Goal: Task Accomplishment & Management: Manage account settings

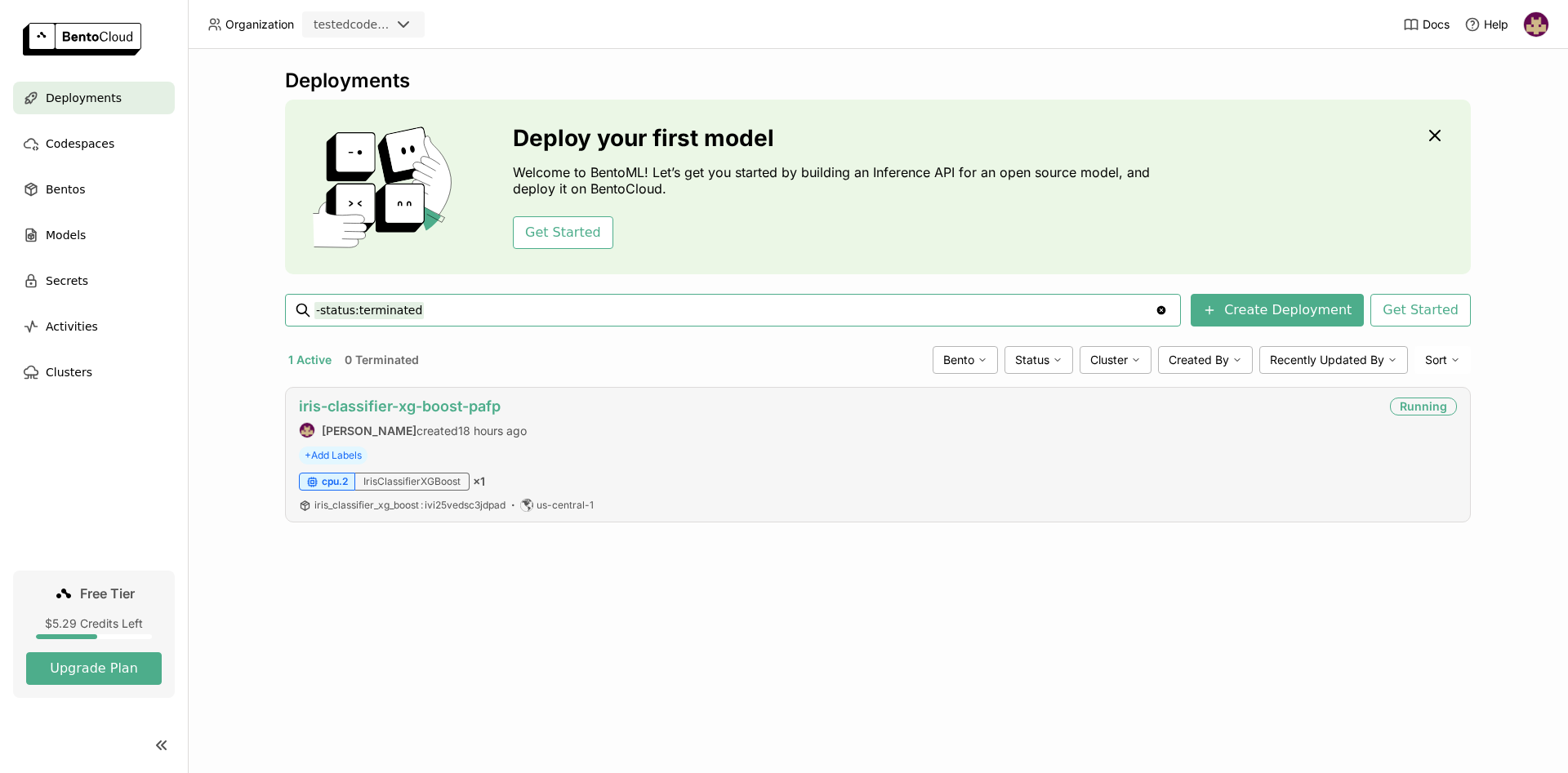
click at [403, 408] on link "iris-classifier-xg-boost-pafp" at bounding box center [399, 406] width 202 height 18
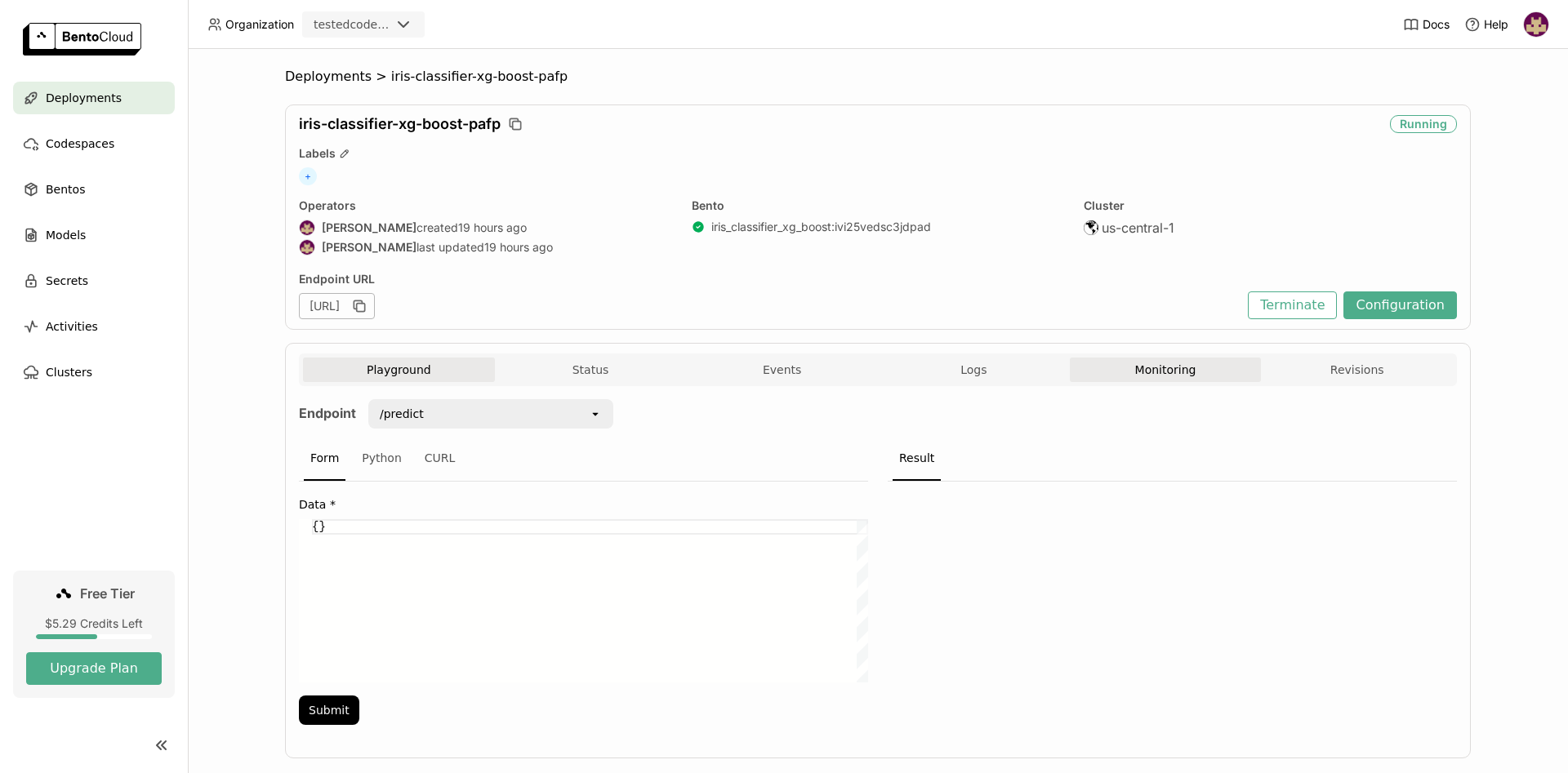
click at [1165, 368] on button "Monitoring" at bounding box center [1165, 370] width 192 height 24
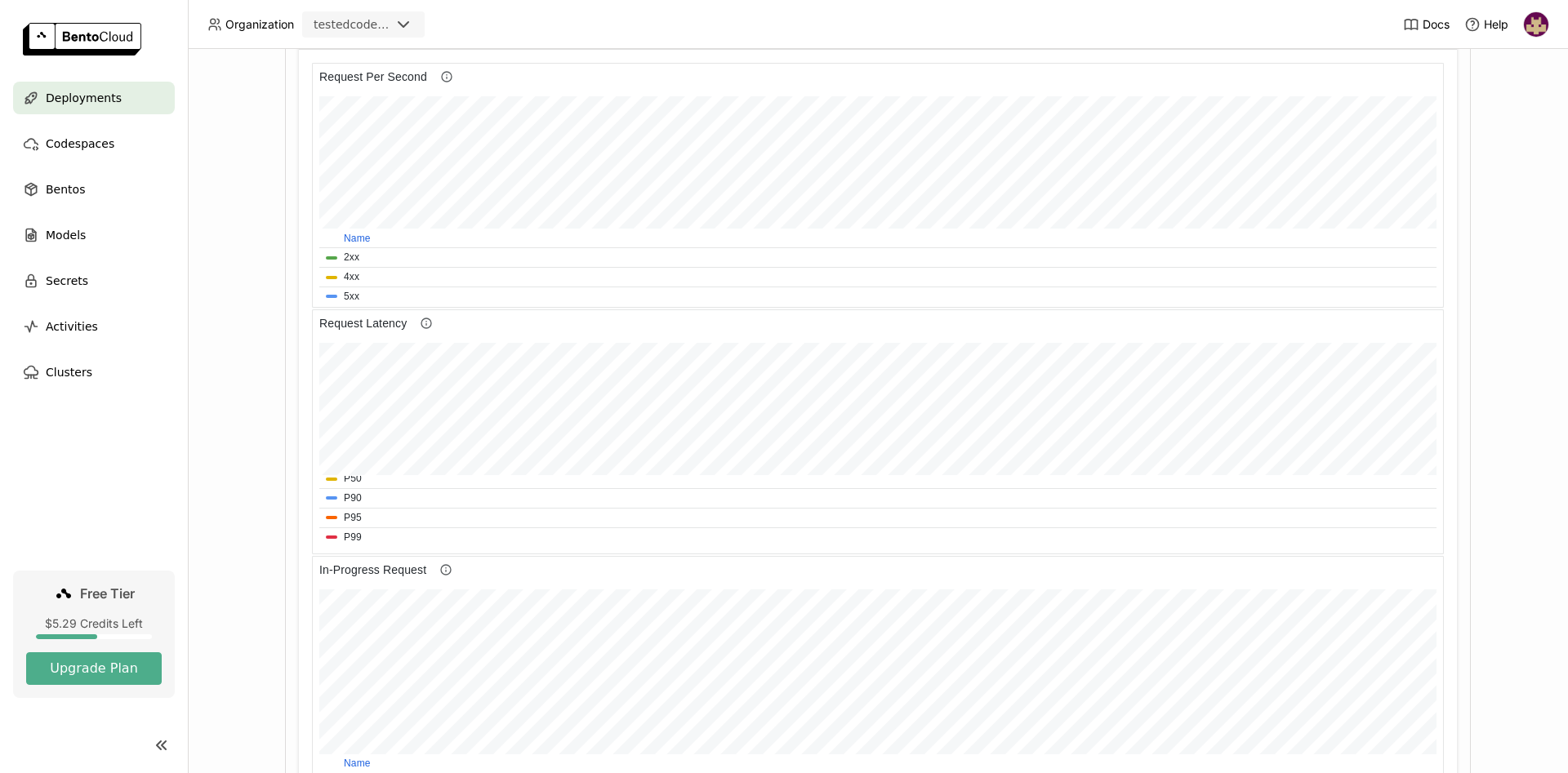
scroll to position [720, 0]
drag, startPoint x: 348, startPoint y: 361, endPoint x: 361, endPoint y: 437, distance: 77.1
click at [361, 437] on div at bounding box center [878, 404] width 1104 height 115
click at [113, 95] on div "Deployments" at bounding box center [94, 97] width 161 height 32
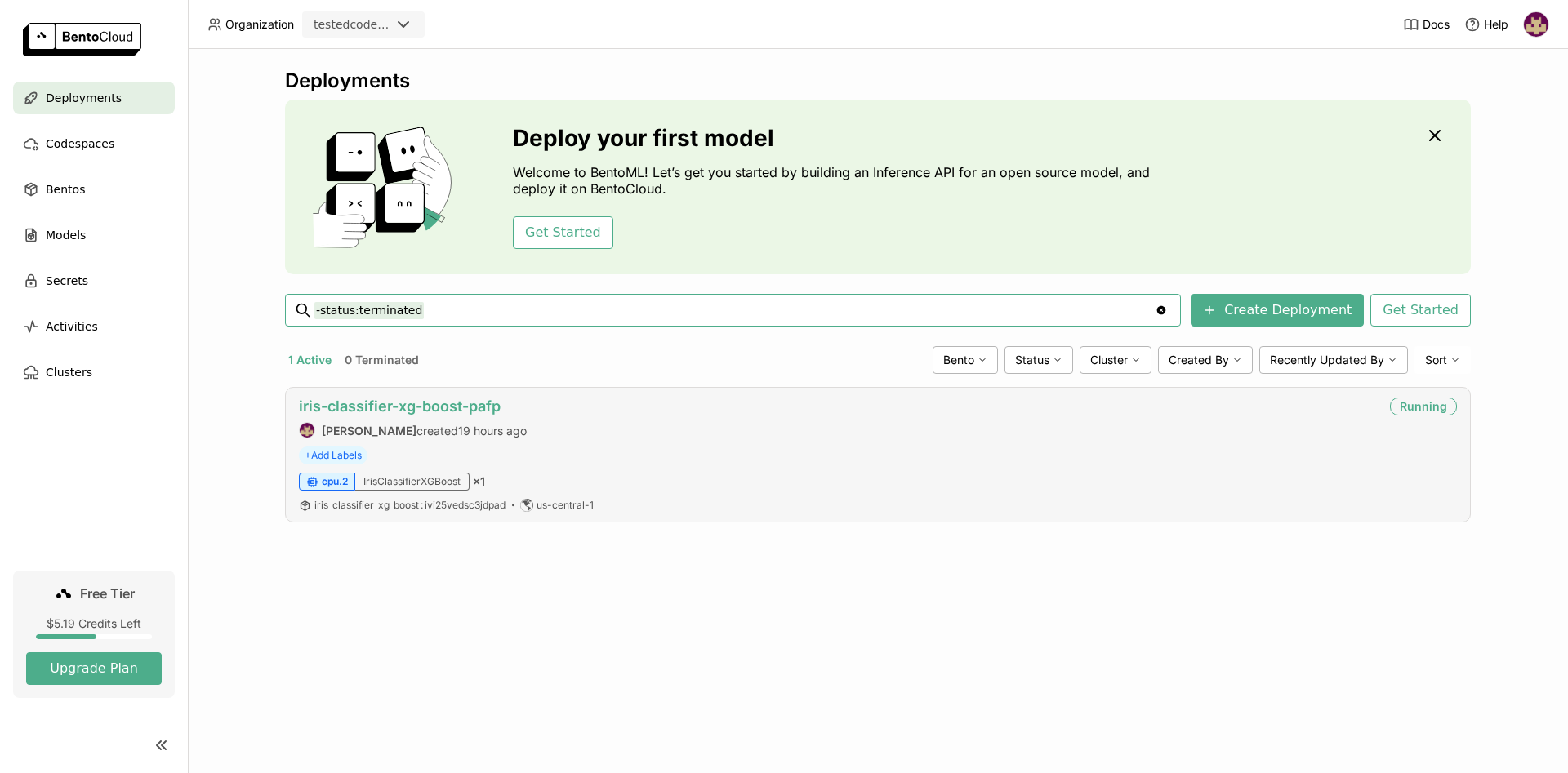
click at [366, 401] on link "iris-classifier-xg-boost-pafp" at bounding box center [399, 406] width 202 height 18
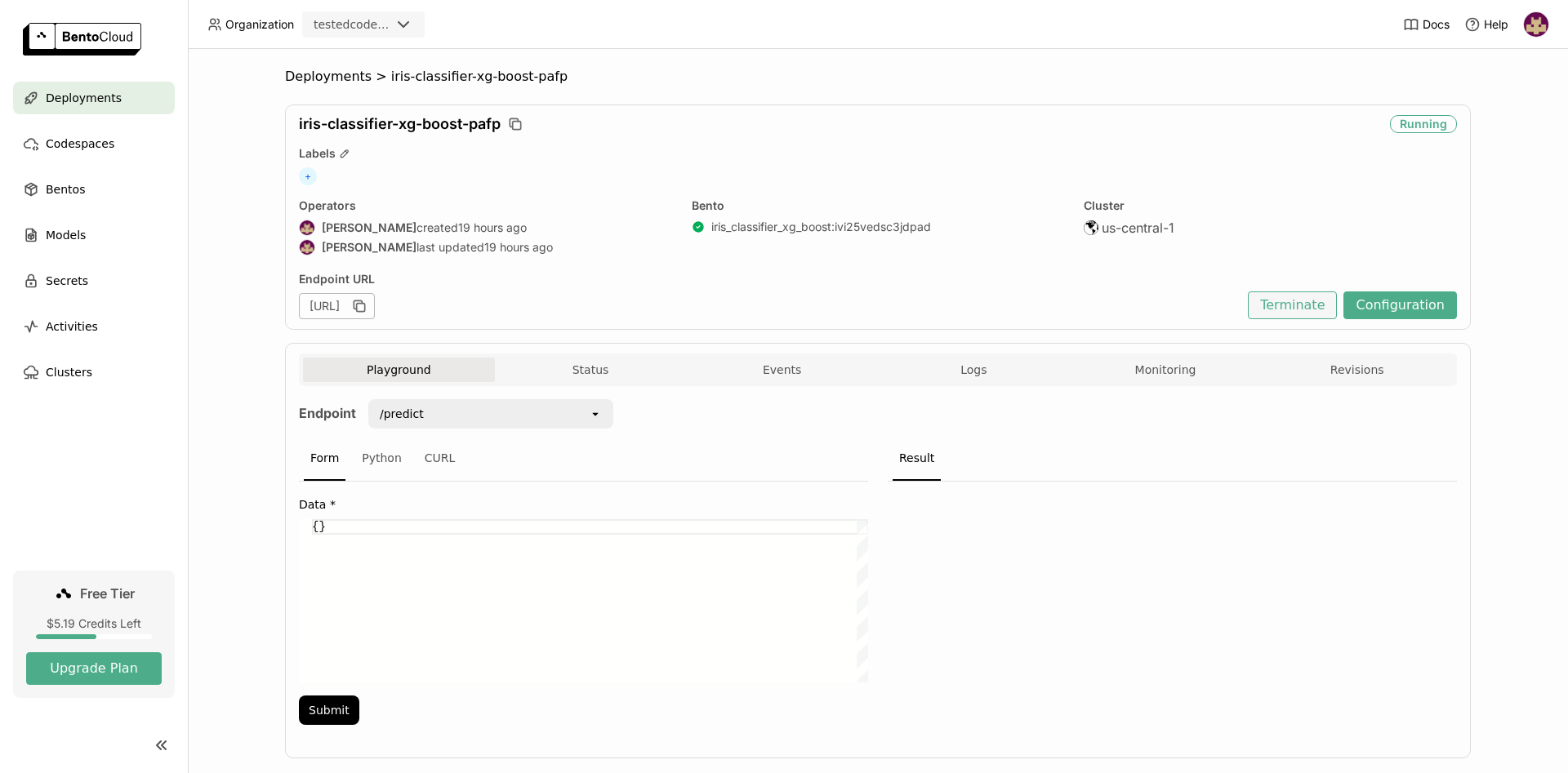
click at [1297, 305] on button "Terminate" at bounding box center [1292, 306] width 89 height 28
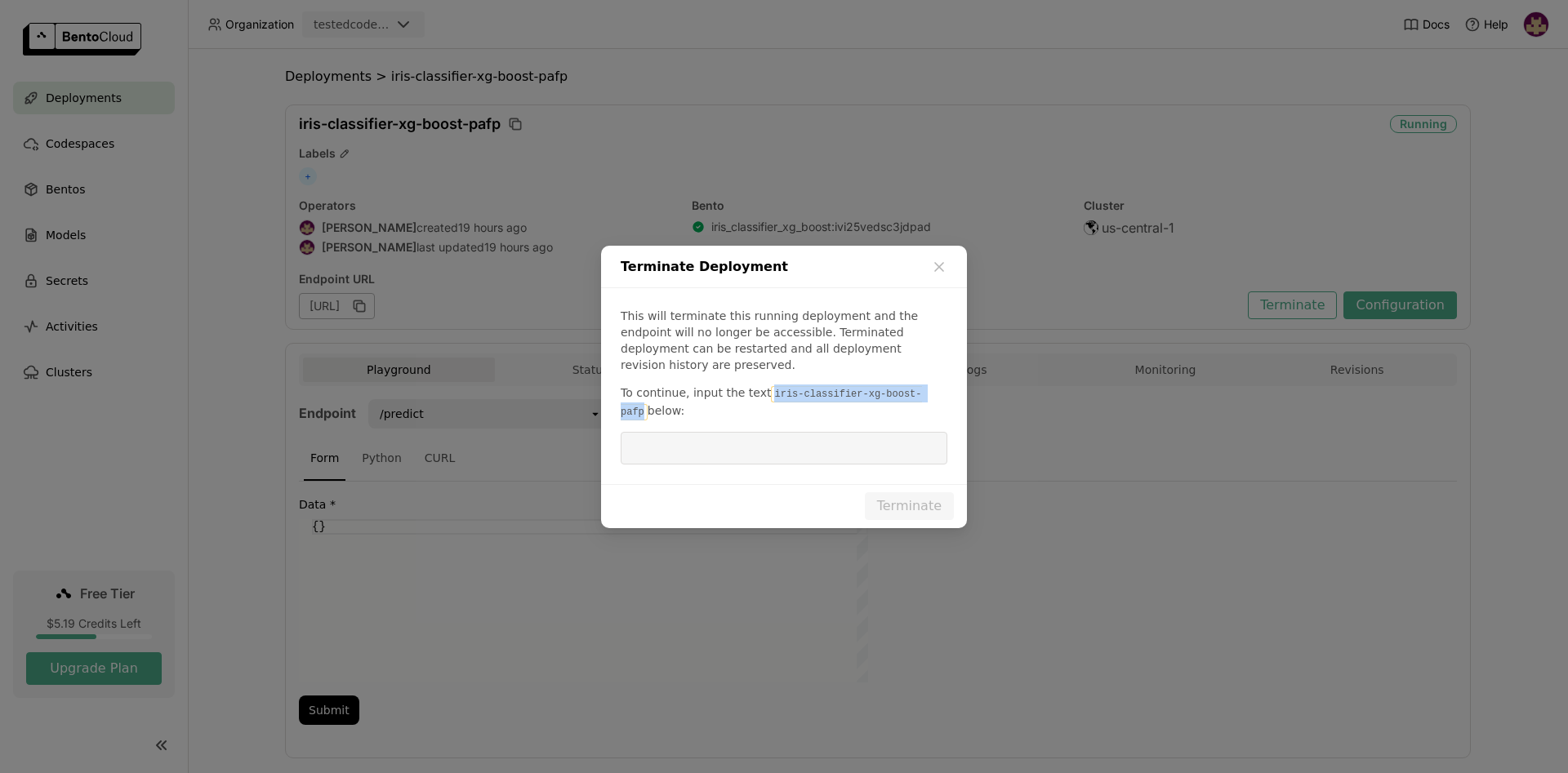
drag, startPoint x: 760, startPoint y: 384, endPoint x: 914, endPoint y: 389, distance: 154.1
click at [914, 389] on code "iris-classifier-xg-boost-pafp" at bounding box center [771, 403] width 301 height 34
copy code "iris-classifier-xg-boost-pafp"
click at [813, 436] on input "dialog" at bounding box center [783, 448] width 307 height 31
paste input "iris-classifier-xg-boost-pafp"
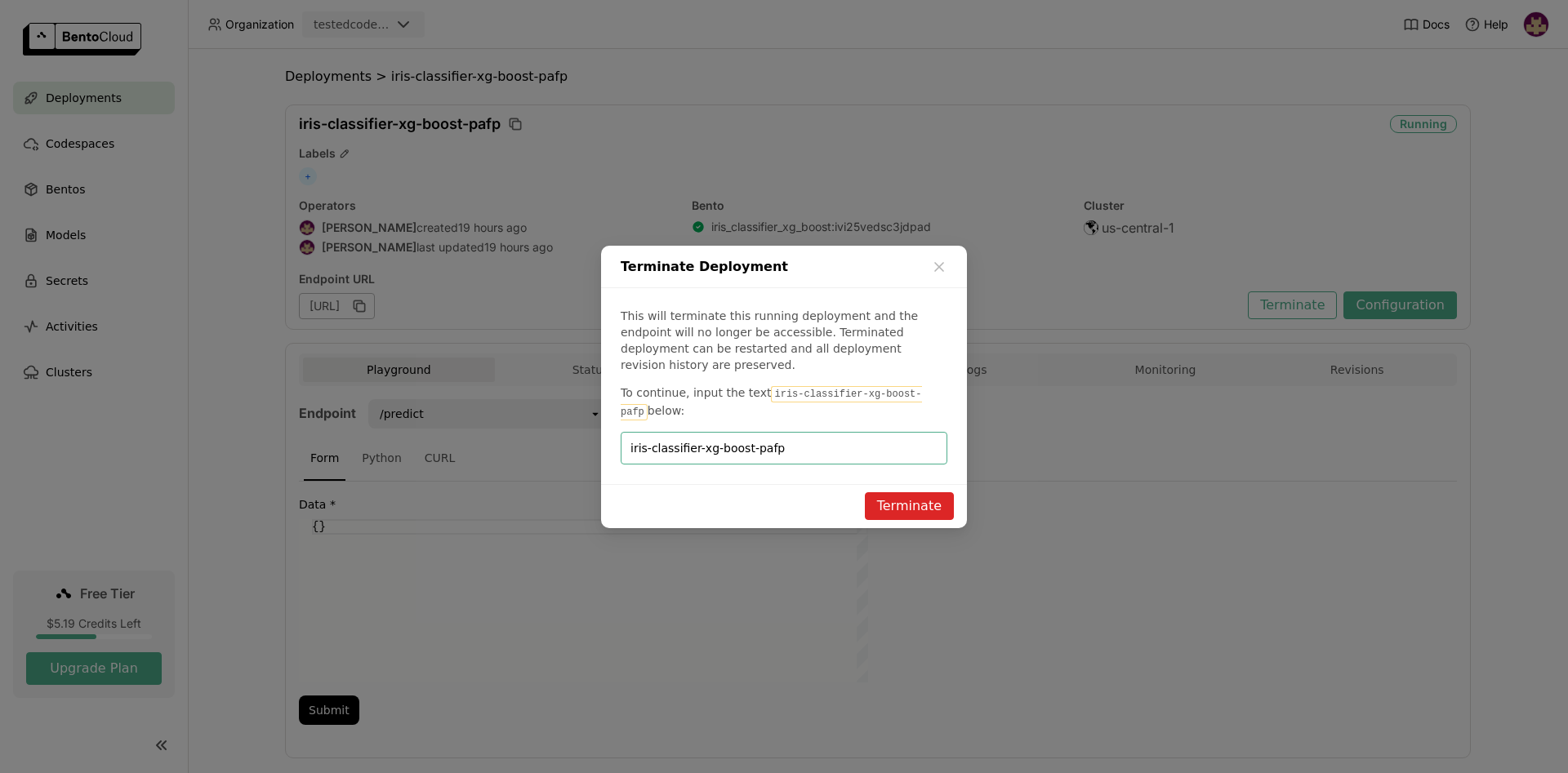
type input "iris-classifier-xg-boost-pafp"
click at [895, 494] on button "Terminate" at bounding box center [909, 506] width 89 height 28
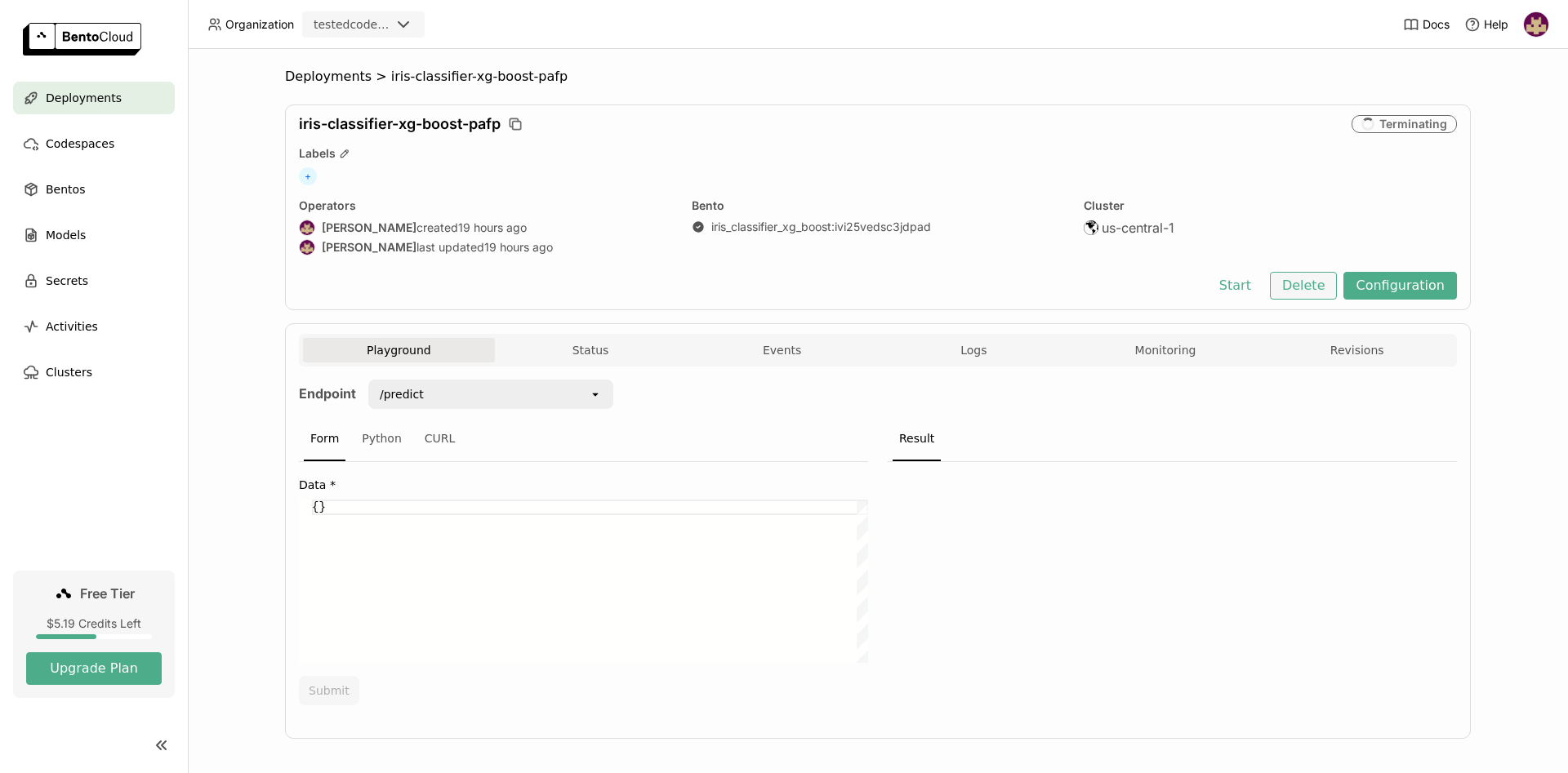
click at [1293, 290] on button "Delete" at bounding box center [1303, 285] width 68 height 28
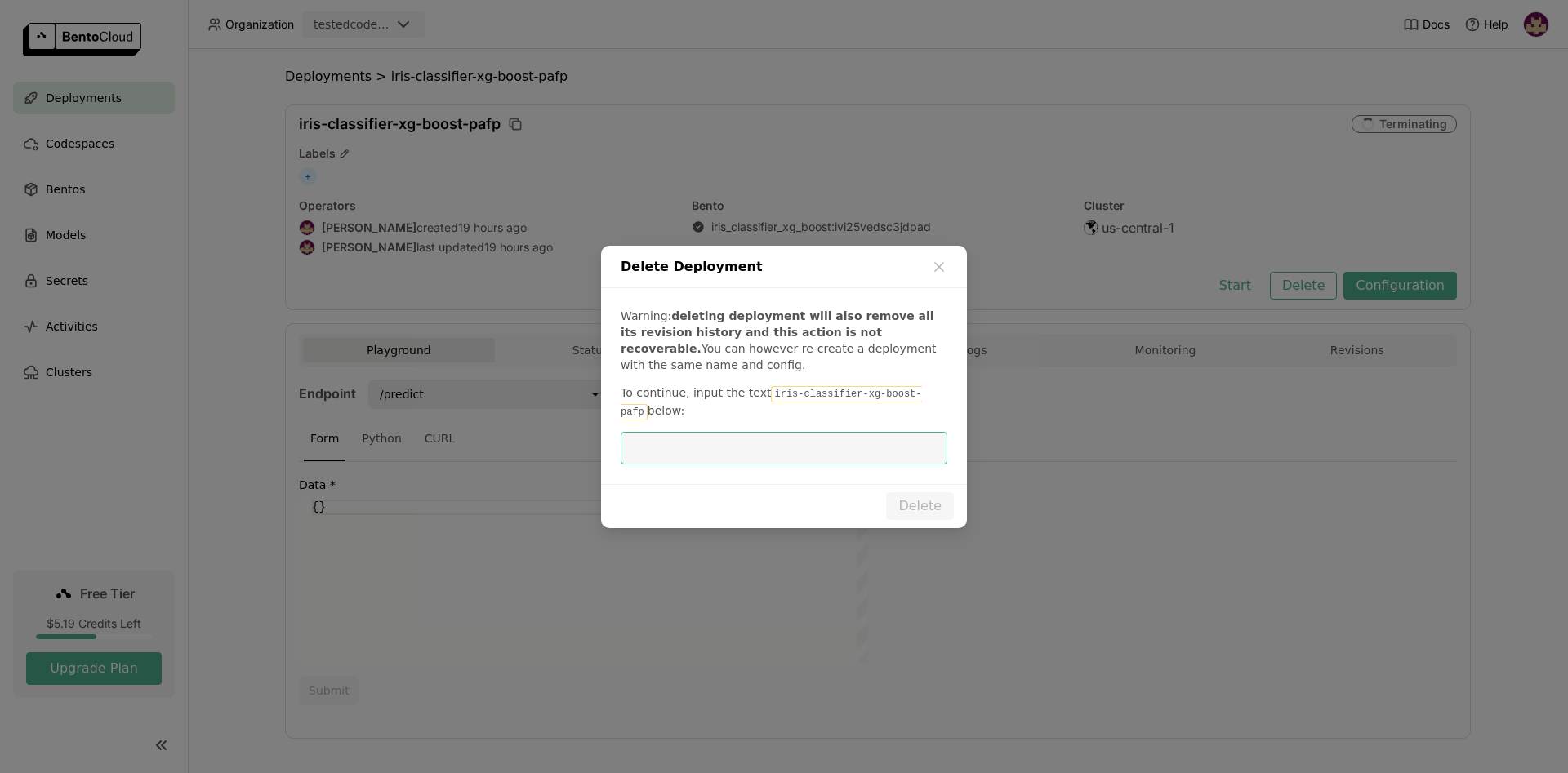
click at [777, 389] on code "iris-classifier-xg-boost-pafp" at bounding box center [771, 403] width 301 height 34
click at [763, 395] on code "iris-classifier-xg-boost-pafp" at bounding box center [771, 403] width 301 height 34
drag, startPoint x: 758, startPoint y: 390, endPoint x: 912, endPoint y: 398, distance: 154.2
click at [921, 401] on p "To continue, input the text iris-classifier-xg-boost-pafp below:" at bounding box center [784, 402] width 326 height 36
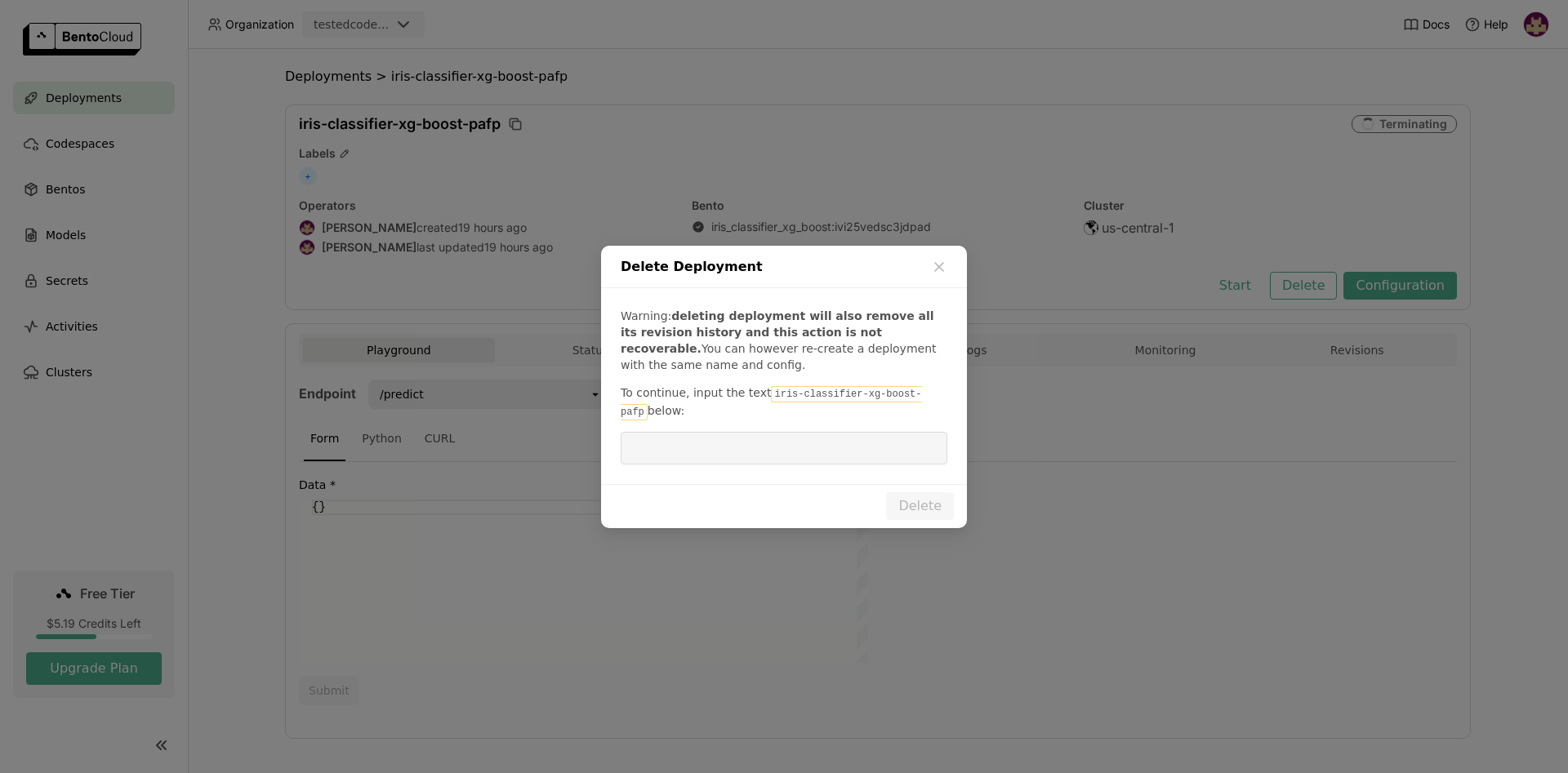
click at [896, 457] on input "dialog" at bounding box center [783, 448] width 307 height 31
paste input "iris-classifier-xg-boost-pafp"
type input "iris-classifier-xg-boost-pafp"
drag, startPoint x: 917, startPoint y: 501, endPoint x: 769, endPoint y: 457, distance: 154.4
click at [917, 501] on button "Delete" at bounding box center [919, 506] width 68 height 28
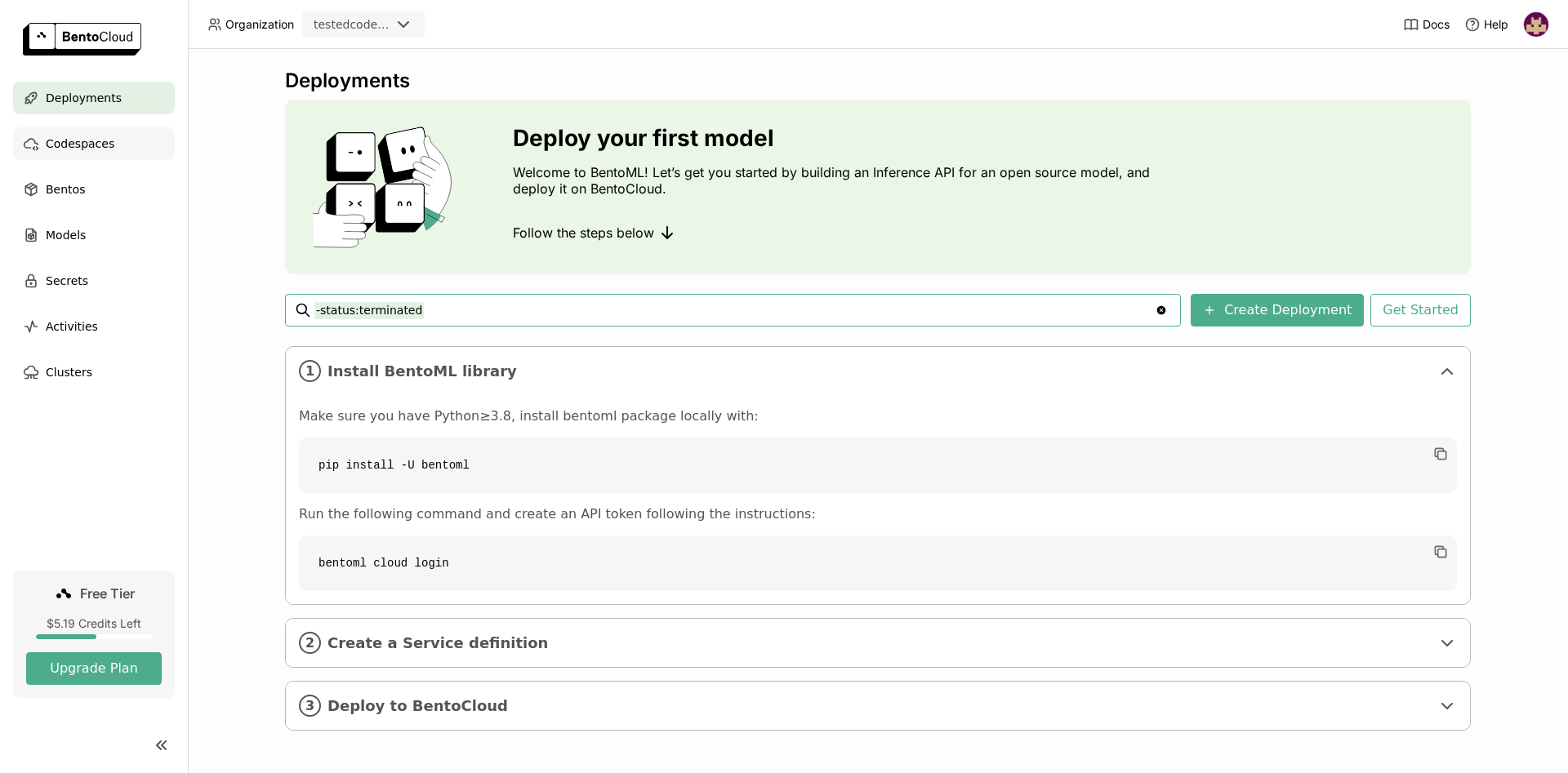
click at [120, 142] on div "Codespaces" at bounding box center [94, 143] width 161 height 32
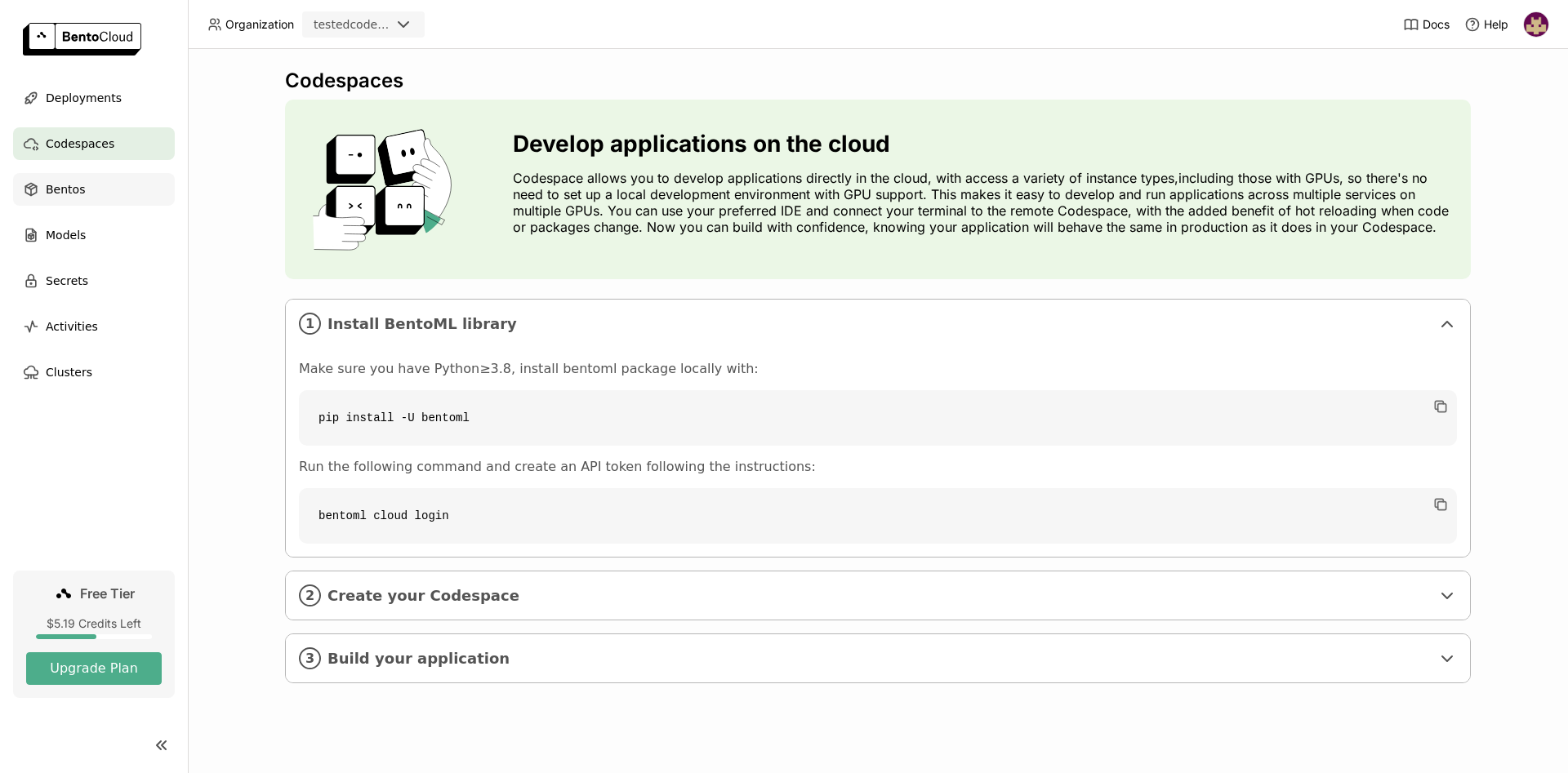
click at [105, 193] on div "Bentos" at bounding box center [94, 189] width 161 height 32
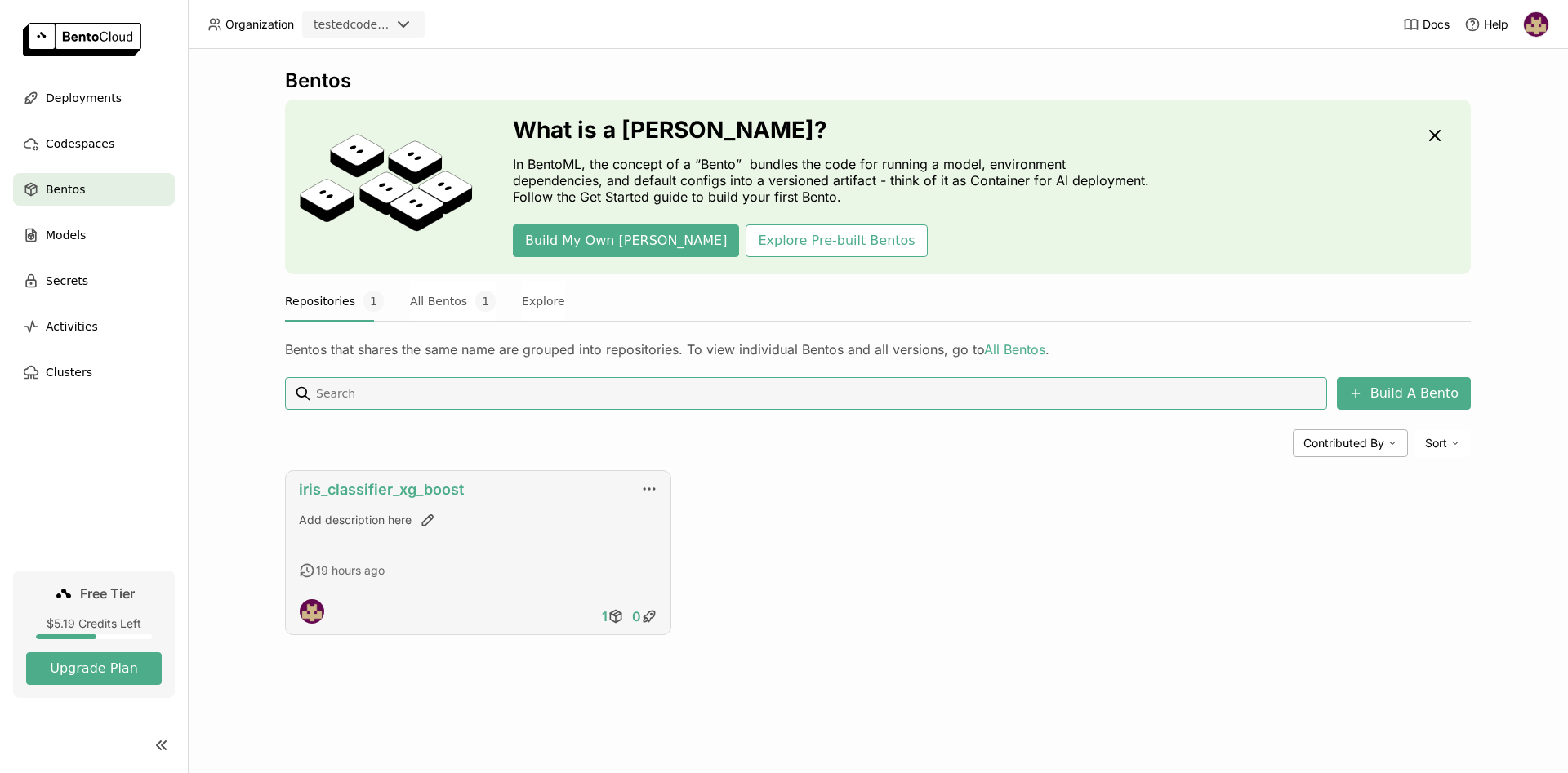
click at [408, 496] on link "iris_classifier_xg_boost" at bounding box center [381, 489] width 165 height 18
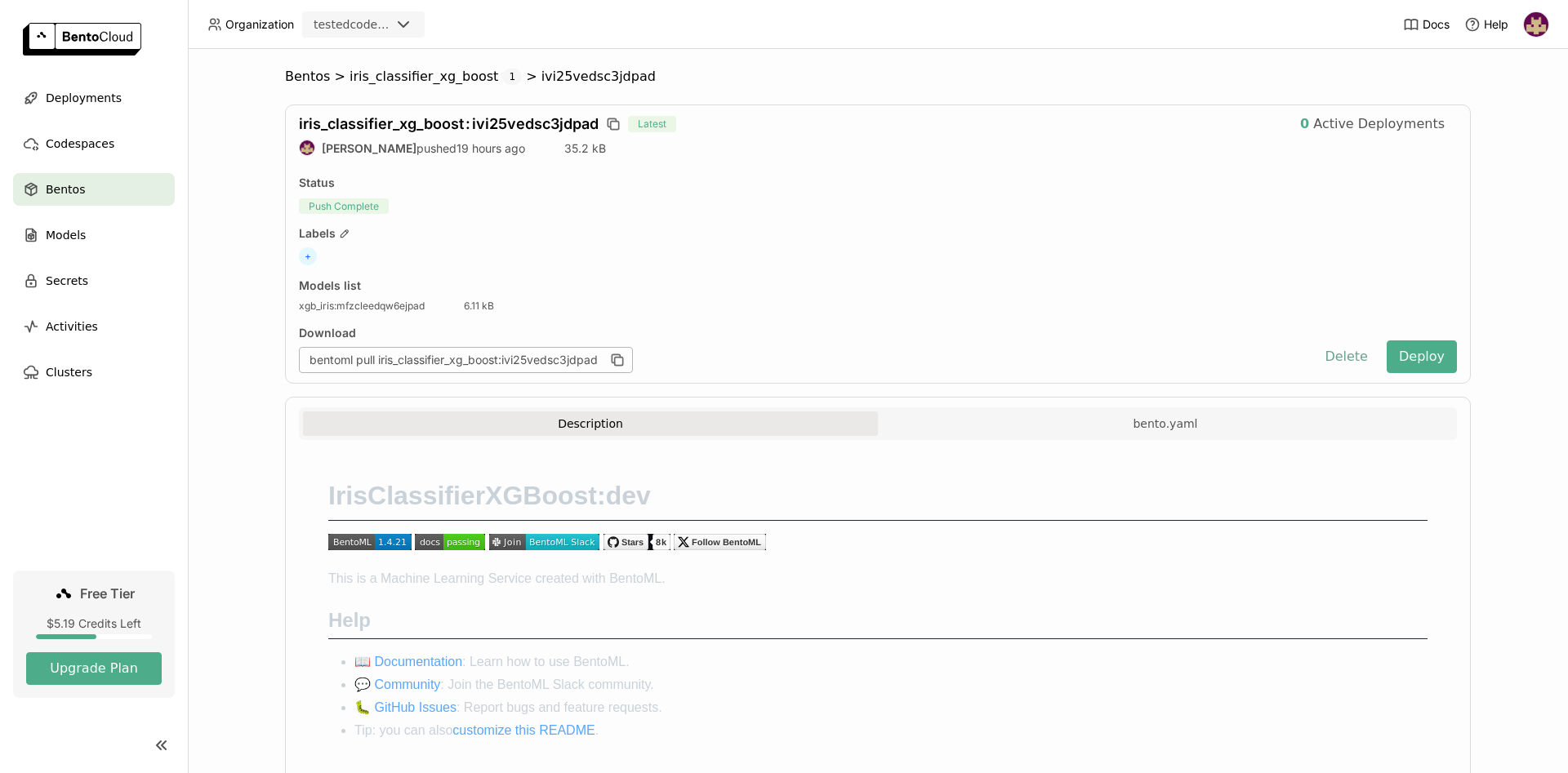
click at [1348, 351] on button "Delete" at bounding box center [1346, 356] width 68 height 32
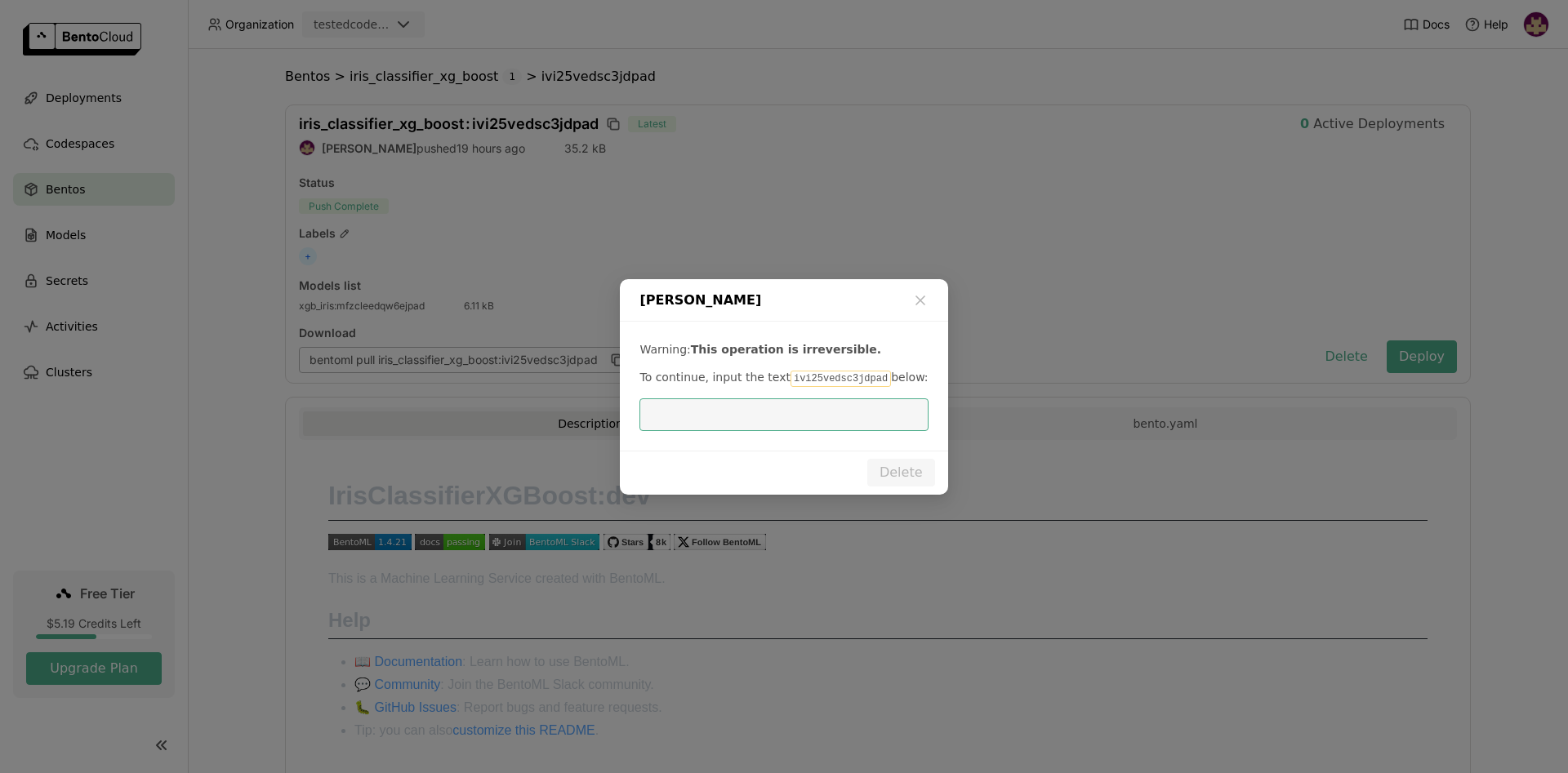
click at [816, 374] on code "ivi25vedsc3jdpad" at bounding box center [841, 379] width 100 height 17
copy p "ivi25vedsc3jdpad"
click at [800, 425] on input "dialog" at bounding box center [783, 414] width 269 height 31
paste input "ivi25vedsc3jdpad"
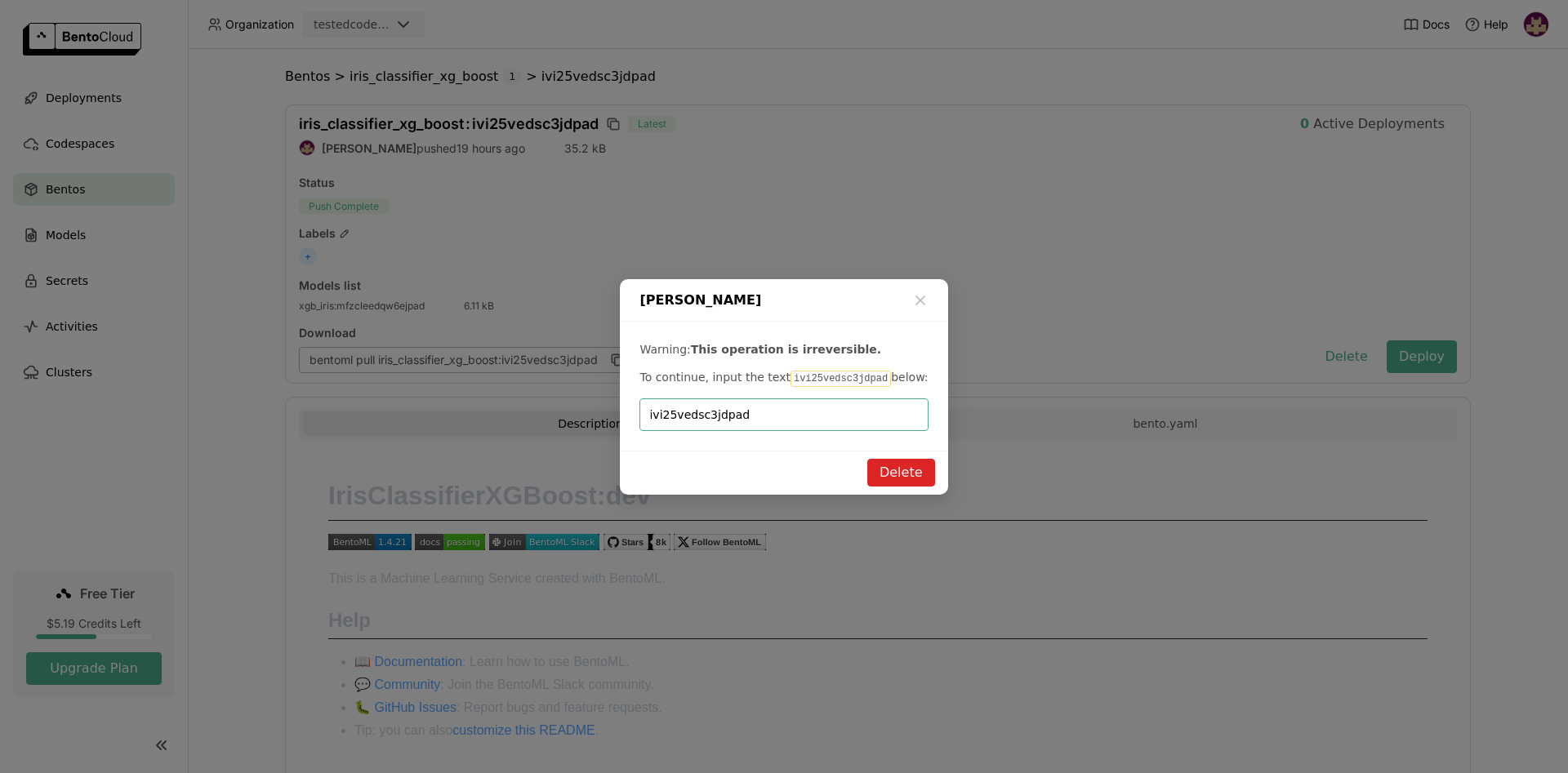
type input "ivi25vedsc3jdpad"
click at [913, 470] on button "Delete" at bounding box center [901, 473] width 68 height 28
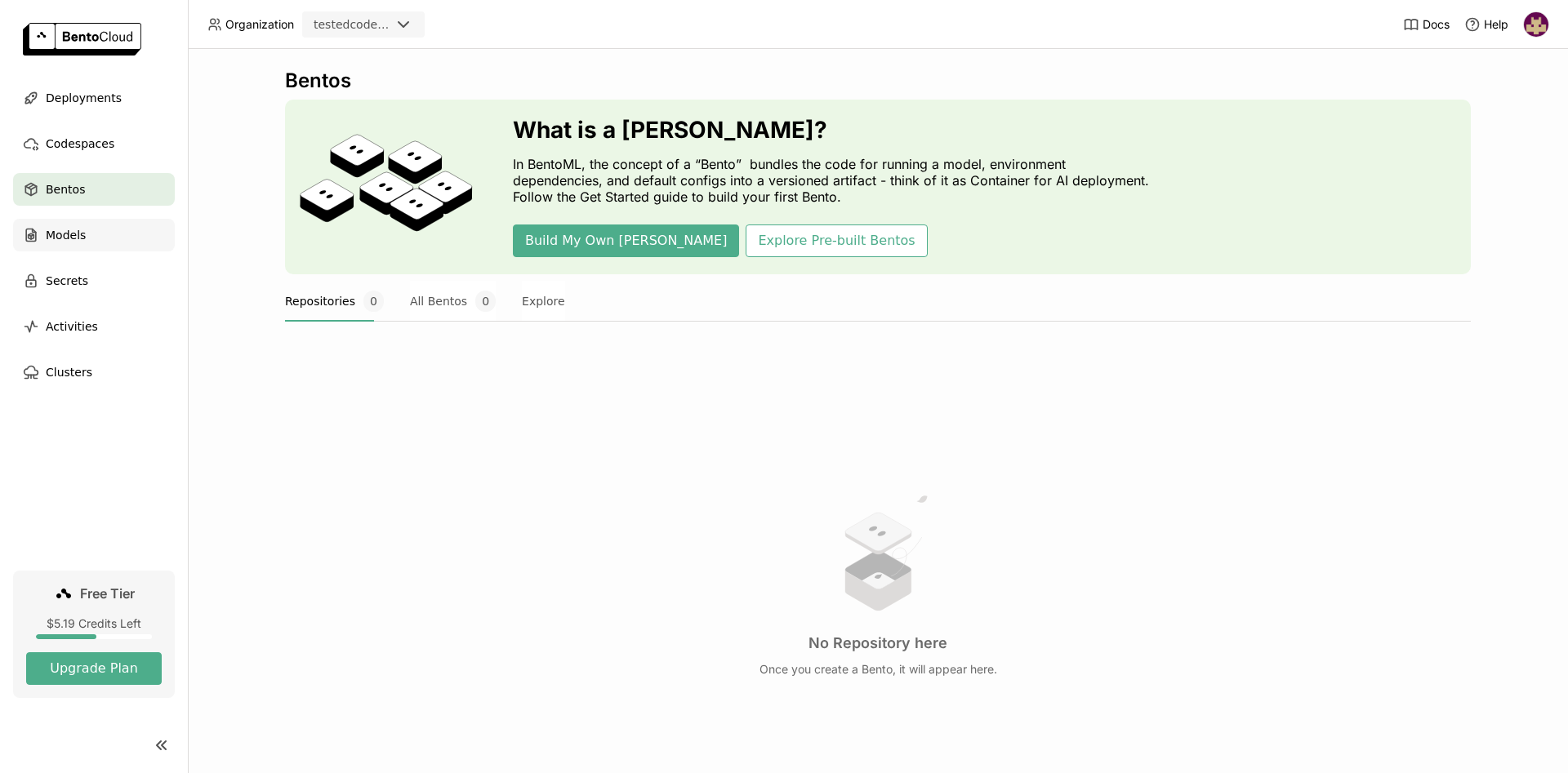
click at [73, 229] on span "Models" at bounding box center [65, 234] width 40 height 19
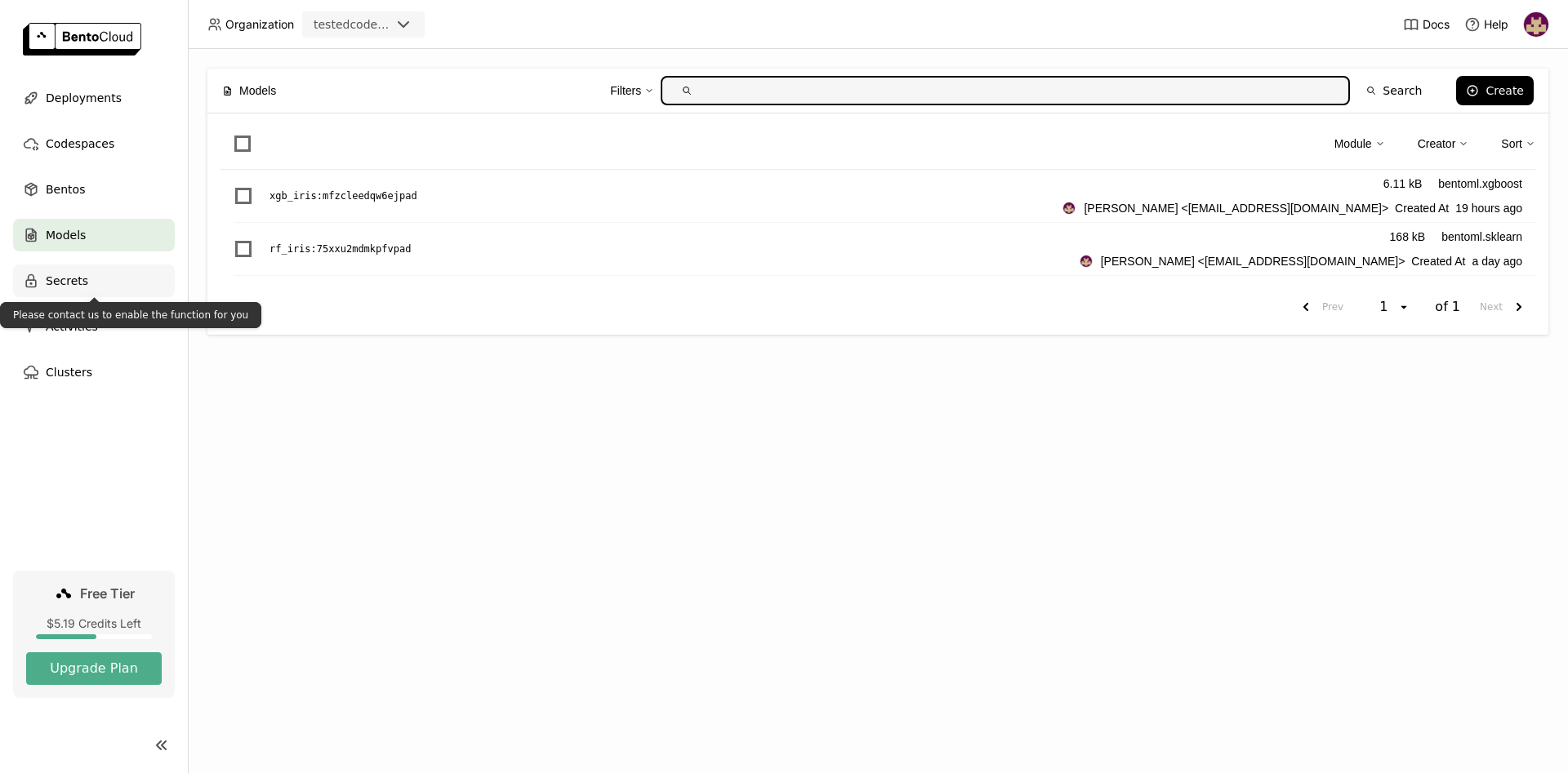
click at [97, 281] on div "Secrets" at bounding box center [94, 280] width 161 height 32
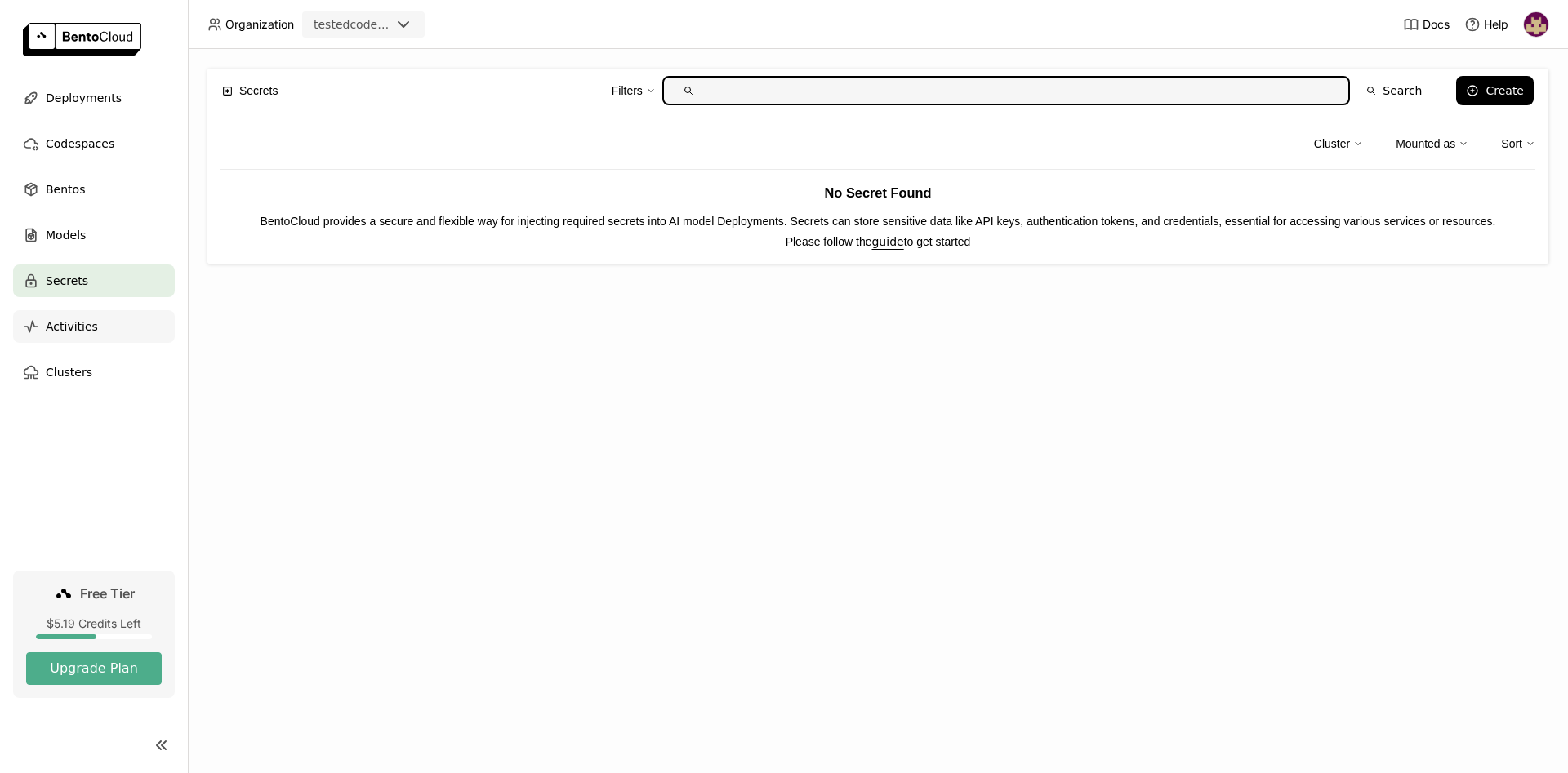
click at [84, 329] on span "Activities" at bounding box center [71, 326] width 52 height 19
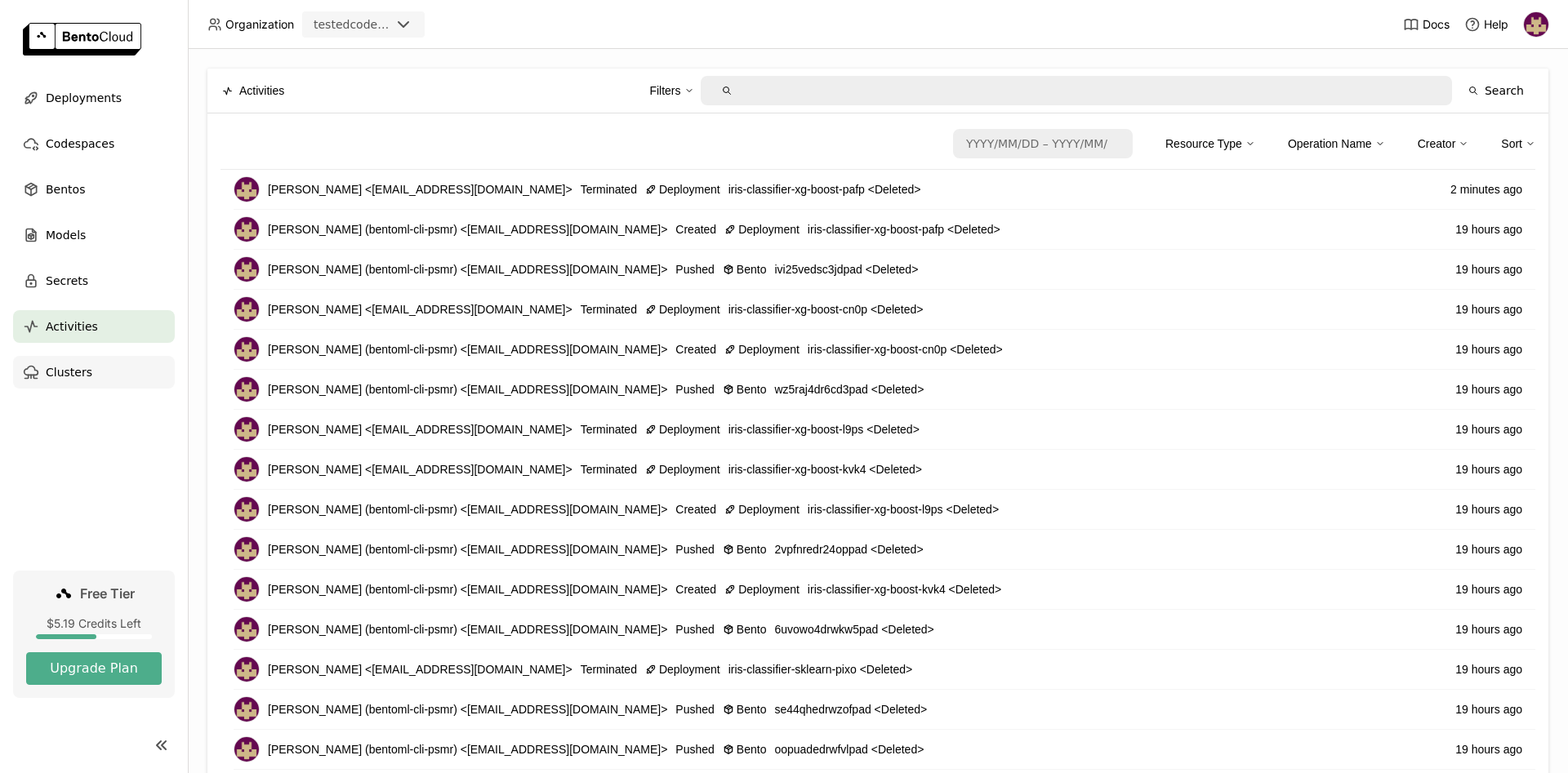
click at [82, 371] on span "Clusters" at bounding box center [69, 372] width 46 height 19
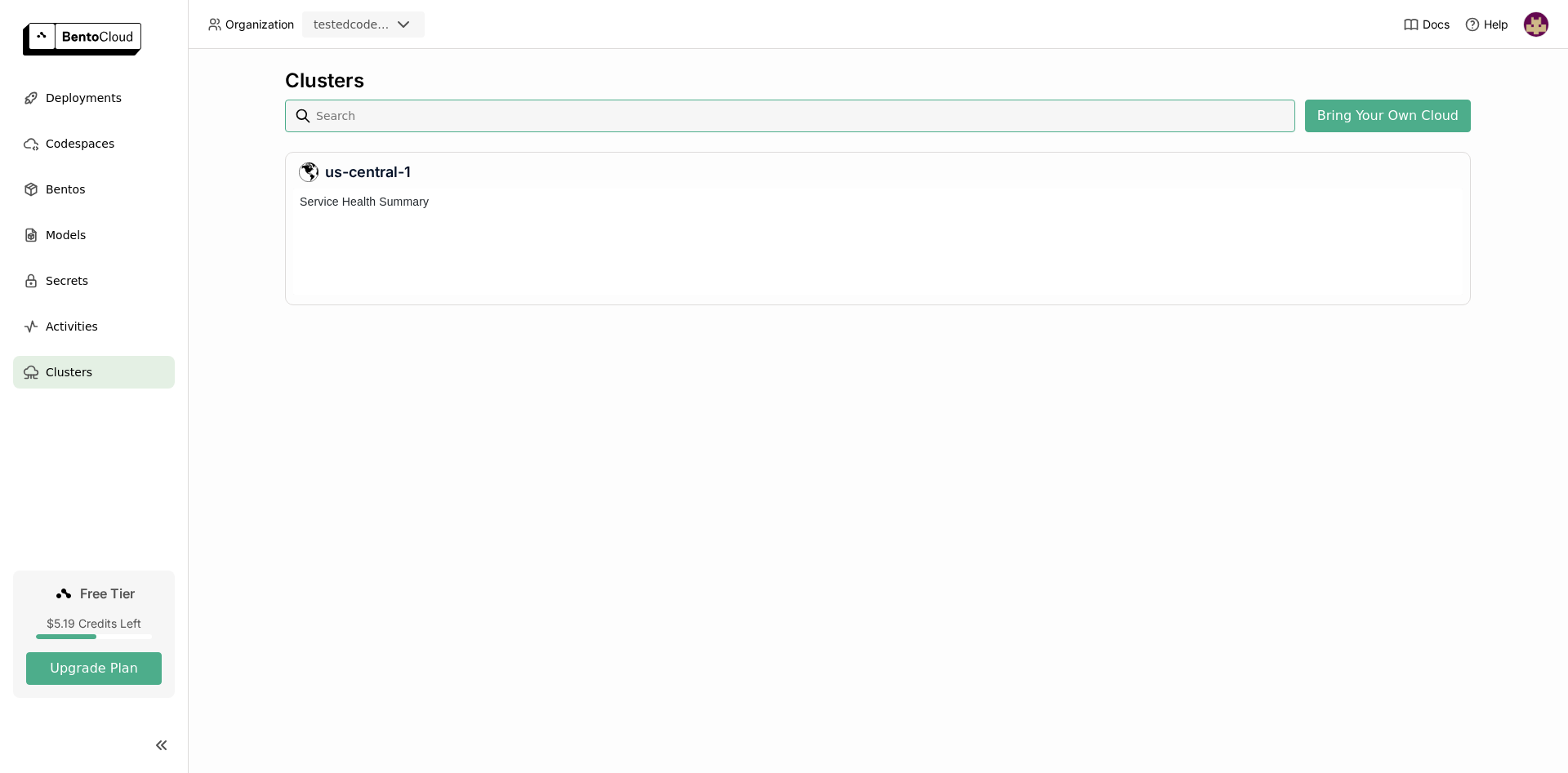
click at [1536, 28] on img at bounding box center [1536, 24] width 24 height 24
click at [1508, 105] on span "API Tokens" at bounding box center [1513, 108] width 58 height 15
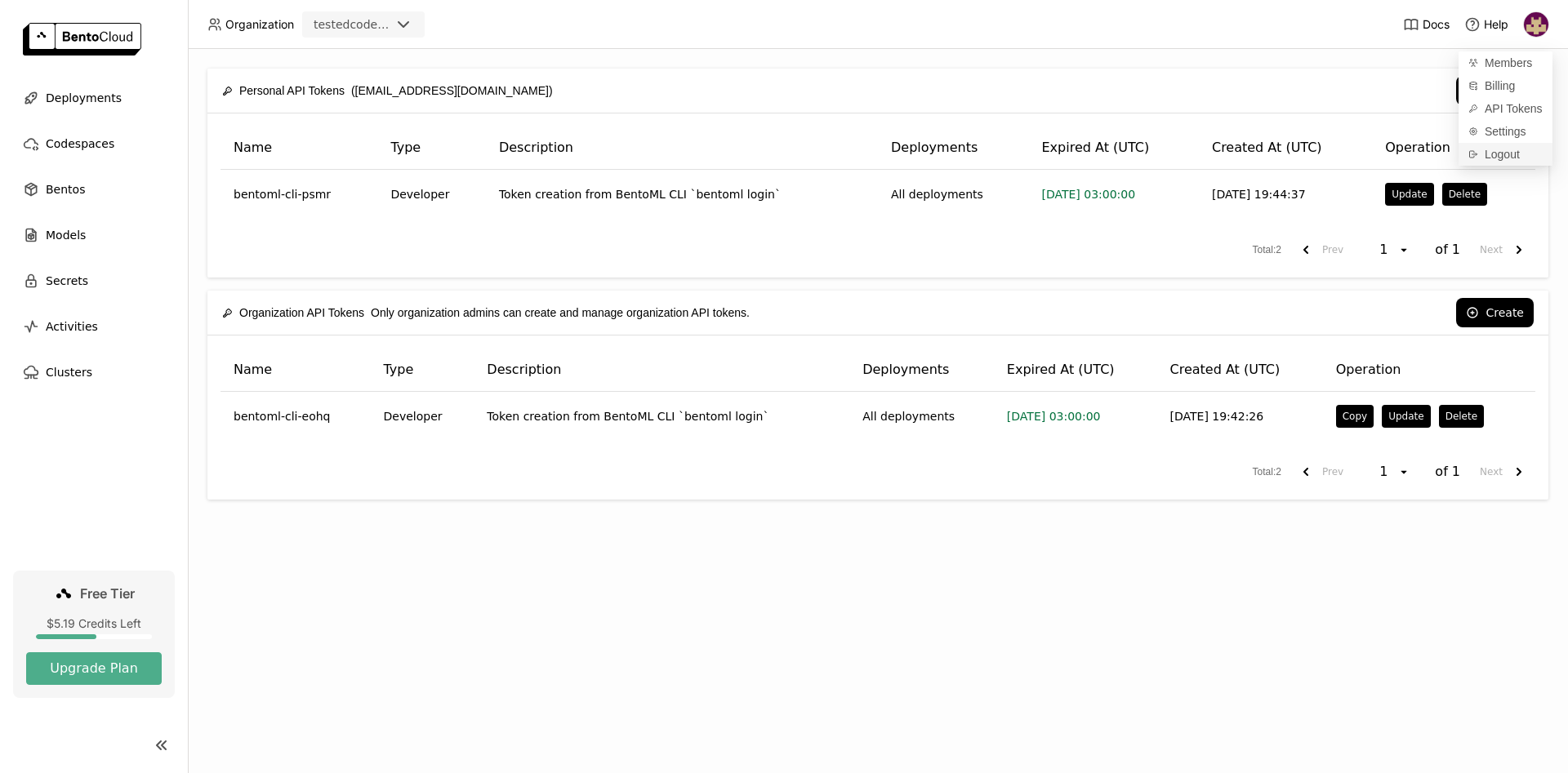
click at [1489, 155] on span "Logout" at bounding box center [1502, 155] width 35 height 15
